Goal: Check status: Check status

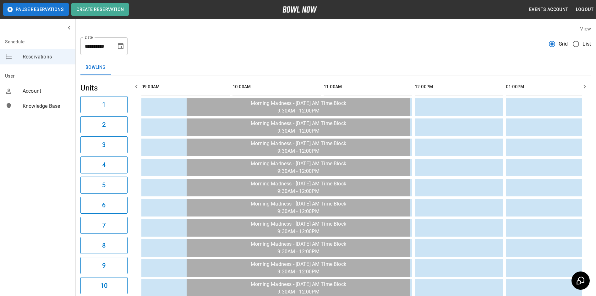
click at [507, 48] on div "**********" at bounding box center [335, 43] width 511 height 23
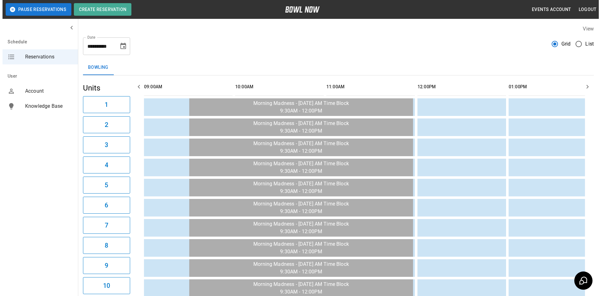
scroll to position [0, 936]
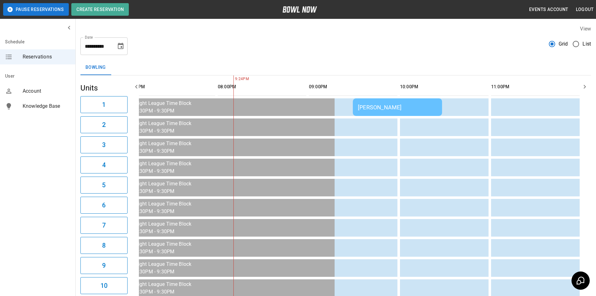
click at [428, 103] on td "[PERSON_NAME]" at bounding box center [397, 107] width 89 height 18
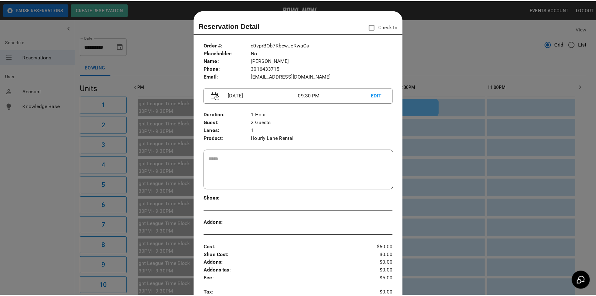
scroll to position [10, 0]
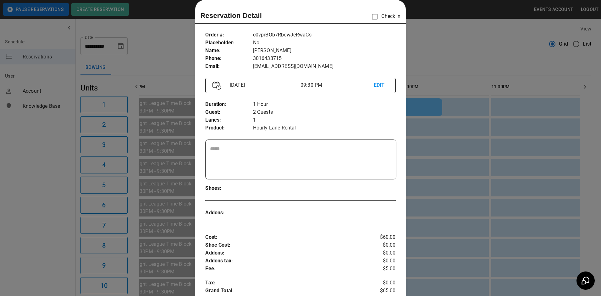
click at [458, 67] on div at bounding box center [300, 148] width 601 height 296
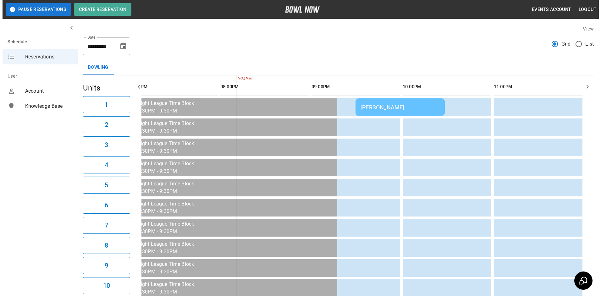
scroll to position [0, 931]
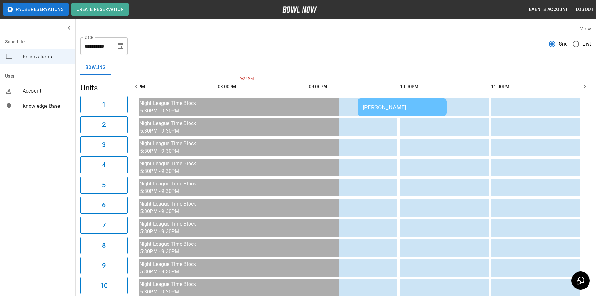
click at [403, 108] on div "[PERSON_NAME]" at bounding box center [402, 107] width 79 height 7
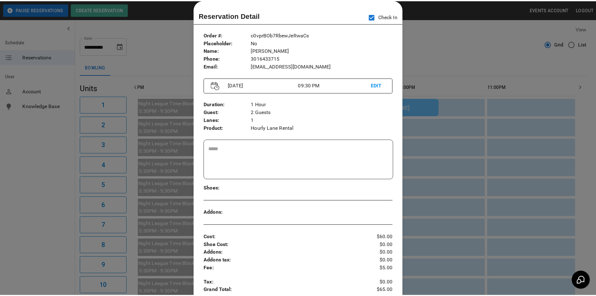
scroll to position [0, 936]
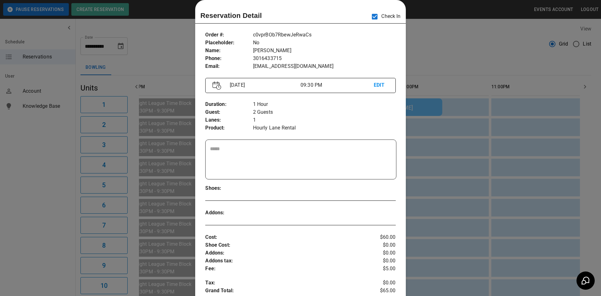
click at [423, 38] on div at bounding box center [300, 148] width 601 height 296
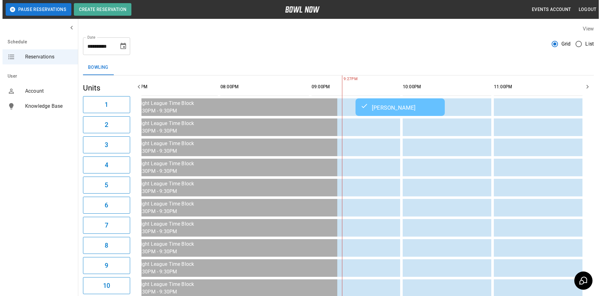
scroll to position [0, 931]
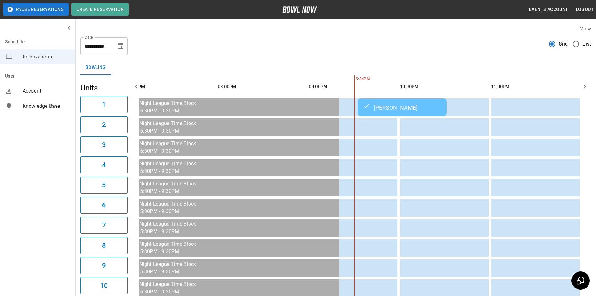
click at [476, 49] on div "**********" at bounding box center [335, 43] width 511 height 23
click at [364, 108] on icon "sticky table" at bounding box center [367, 106] width 8 height 8
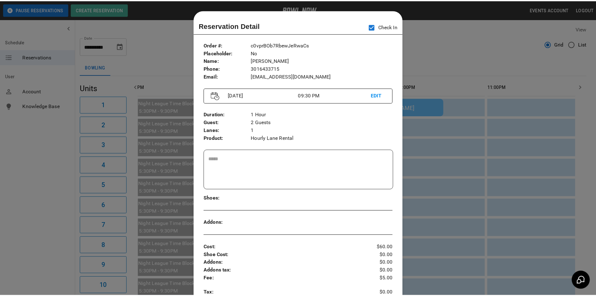
scroll to position [10, 0]
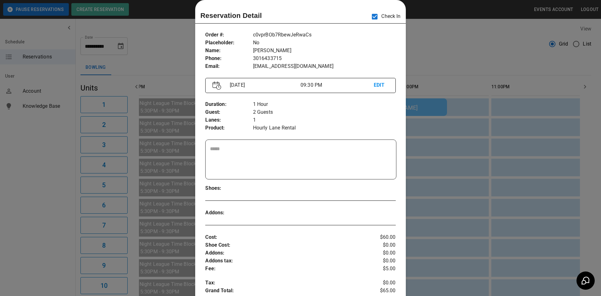
click at [424, 52] on div at bounding box center [300, 148] width 601 height 296
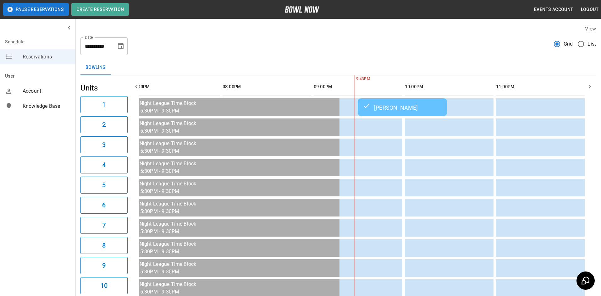
scroll to position [0, 922]
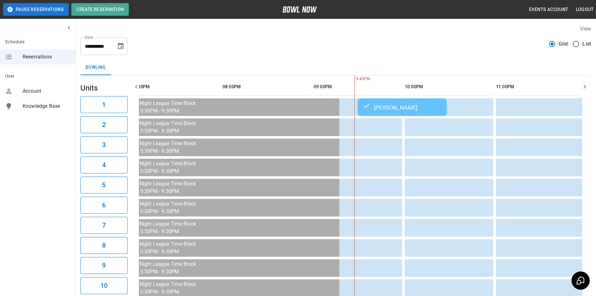
click at [410, 103] on td "[PERSON_NAME]" at bounding box center [402, 107] width 89 height 18
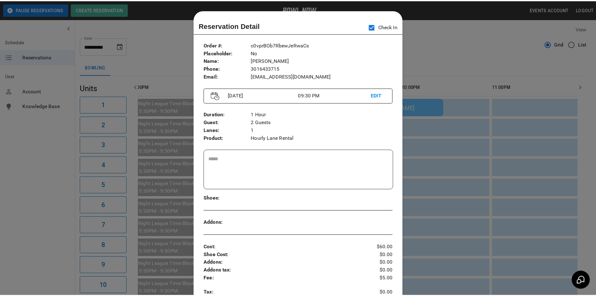
scroll to position [10, 0]
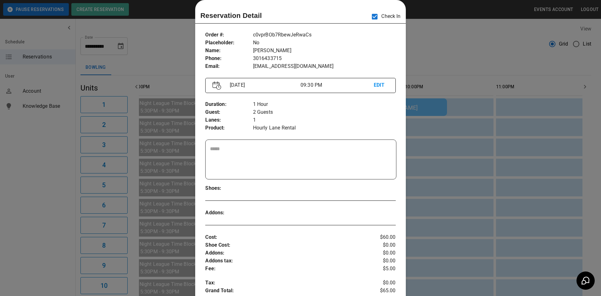
click at [426, 248] on div at bounding box center [300, 148] width 601 height 296
